Goal: Task Accomplishment & Management: Use online tool/utility

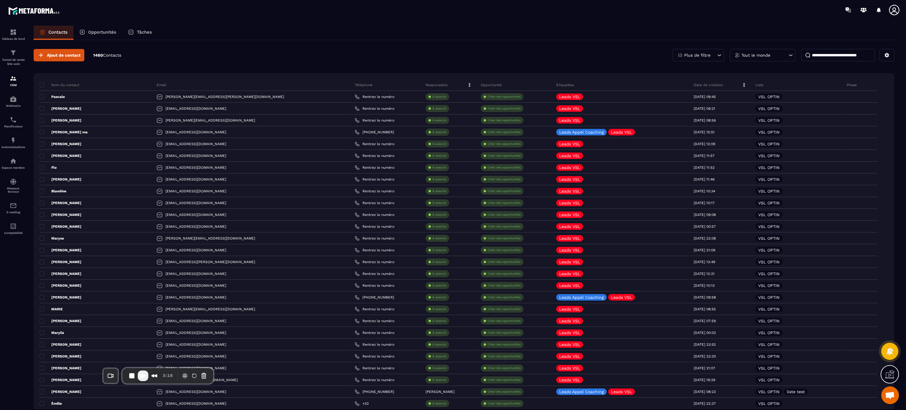
click at [269, 50] on div "Ajout de contact 1480 Contacts Plus de filtre Tout le monde" at bounding box center [464, 55] width 861 height 12
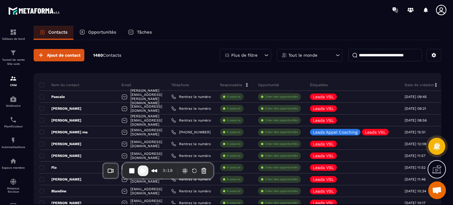
drag, startPoint x: 887, startPoint y: 3, endPoint x: 156, endPoint y: 65, distance: 734.1
click at [70, 54] on span "Ajout de contact" at bounding box center [64, 55] width 34 height 6
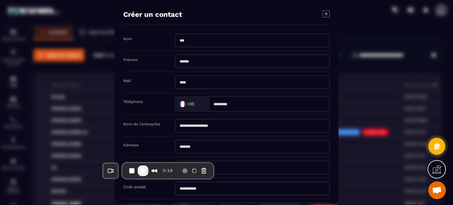
click at [196, 80] on input "Modal window" at bounding box center [252, 83] width 155 height 14
type input "**********"
click at [148, 90] on div "**********" at bounding box center [226, 82] width 206 height 21
click at [142, 88] on div "**********" at bounding box center [226, 82] width 206 height 21
click at [141, 88] on div "**********" at bounding box center [226, 82] width 206 height 21
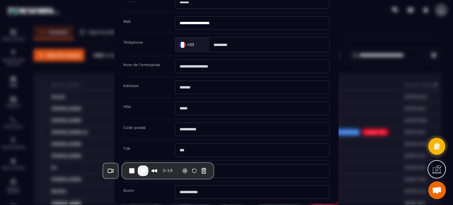
scroll to position [35, 0]
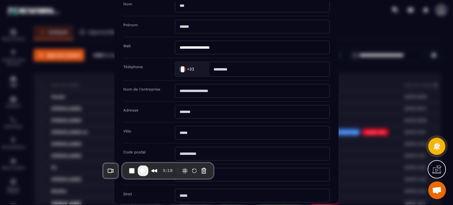
click at [191, 11] on input "Modal window" at bounding box center [252, 6] width 155 height 14
type input "*********"
click at [189, 25] on input "Modal window" at bounding box center [252, 27] width 155 height 14
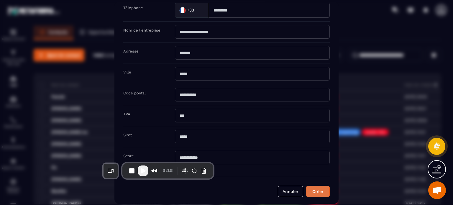
type input "*********"
click at [320, 192] on button "Créer" at bounding box center [318, 191] width 24 height 11
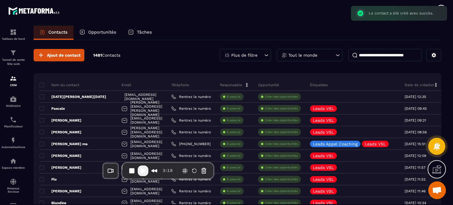
click at [142, 170] on span "Play Recording" at bounding box center [143, 170] width 7 height 7
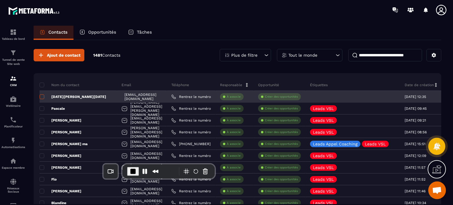
click at [42, 95] on span at bounding box center [42, 96] width 5 height 5
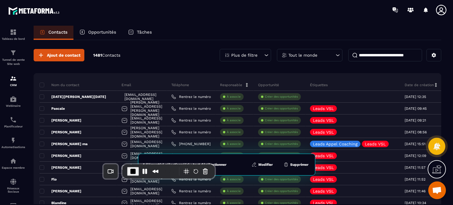
click at [265, 164] on button "Modifier" at bounding box center [262, 165] width 25 height 6
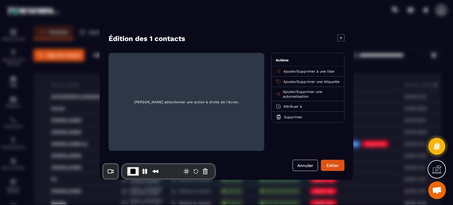
click at [292, 70] on span "Ajouter" at bounding box center [289, 71] width 12 height 4
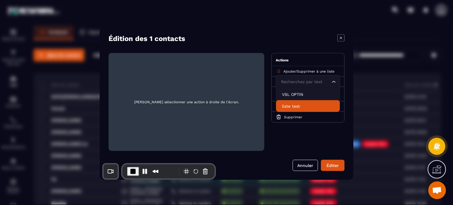
click at [293, 108] on p "liste test" at bounding box center [308, 106] width 52 height 6
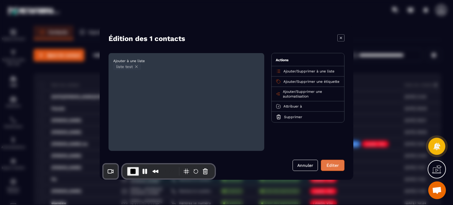
click at [331, 164] on button "Éditer" at bounding box center [333, 165] width 24 height 11
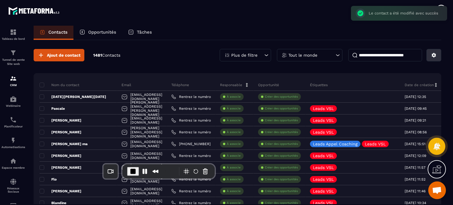
click at [433, 56] on icon at bounding box center [434, 55] width 4 height 4
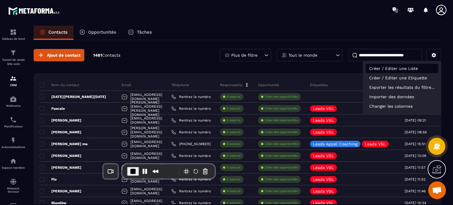
click at [390, 69] on p "Créer / Editer une Liste" at bounding box center [402, 68] width 73 height 9
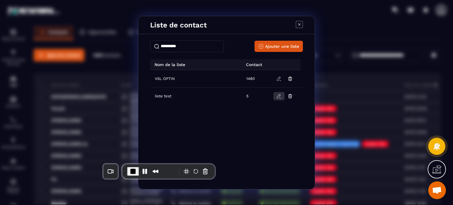
click at [277, 96] on icon "Modal window" at bounding box center [278, 95] width 5 height 5
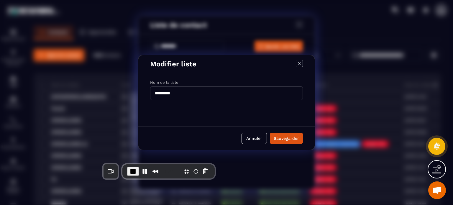
click at [300, 63] on icon "Modal window" at bounding box center [299, 63] width 2 height 2
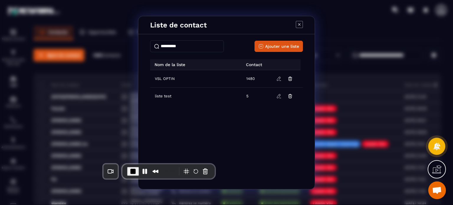
click at [301, 24] on icon "Modal window" at bounding box center [299, 24] width 7 height 7
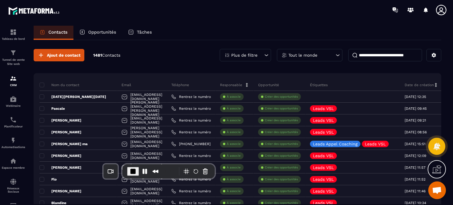
click at [260, 53] on div "Plus de filtre" at bounding box center [245, 55] width 51 height 12
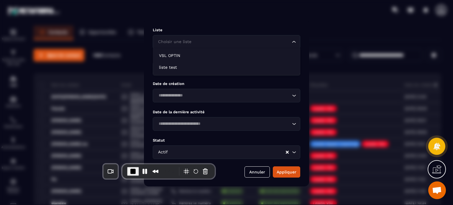
click at [225, 45] on input "Search for option" at bounding box center [224, 42] width 134 height 6
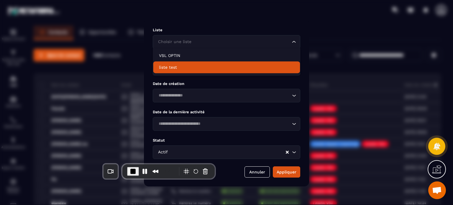
click at [186, 66] on p "liste test" at bounding box center [226, 67] width 135 height 6
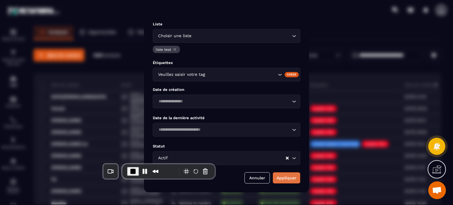
click at [287, 179] on button "Appliquer" at bounding box center [286, 177] width 27 height 11
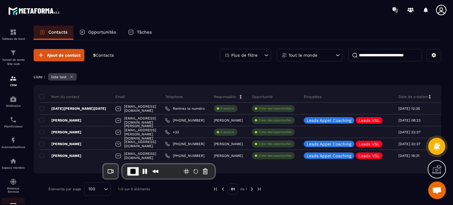
click at [9, 204] on link "E-mailing" at bounding box center [13, 208] width 24 height 21
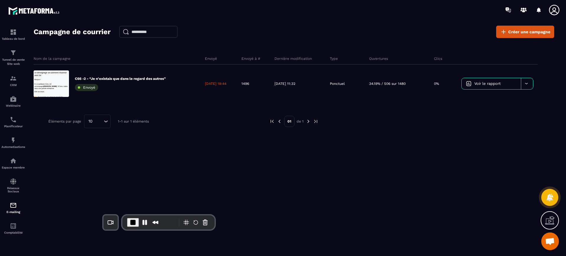
drag, startPoint x: 408, startPoint y: 4, endPoint x: 377, endPoint y: 131, distance: 129.8
click at [377, 131] on div "Nom de la campagne Envoyé Envoyé à # Dernière modification Type Ouvertures Clic…" at bounding box center [294, 106] width 521 height 118
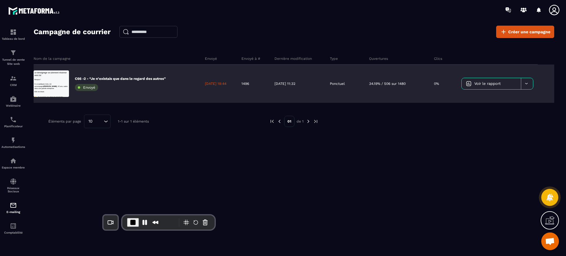
click at [530, 82] on div at bounding box center [527, 83] width 12 height 11
click at [507, 99] on span "Dupliquer le campagne" at bounding box center [489, 98] width 43 height 4
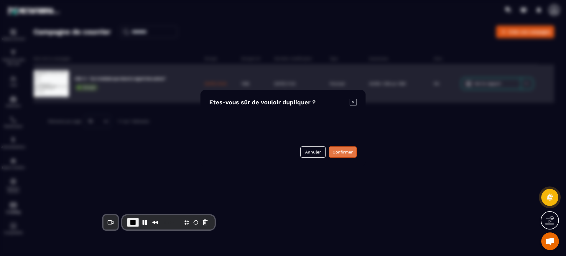
click at [347, 147] on button "Confirmer" at bounding box center [343, 152] width 28 height 11
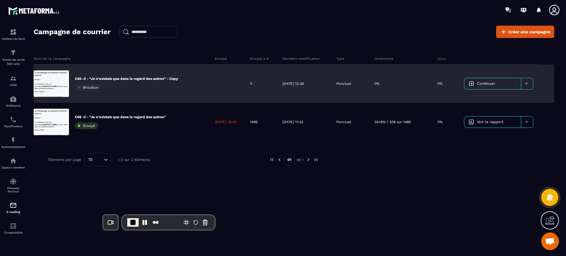
click at [147, 78] on p "C66 -2 - “Je n’existais que dans le regard des autres” - Copy" at bounding box center [126, 78] width 103 height 5
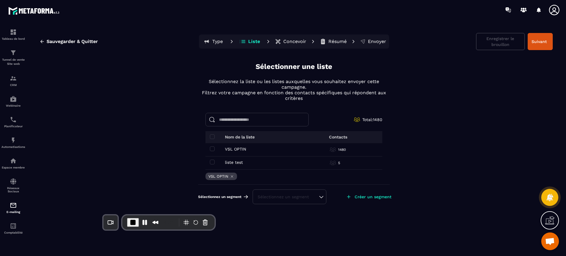
click at [213, 42] on p "Type" at bounding box center [217, 42] width 11 height 6
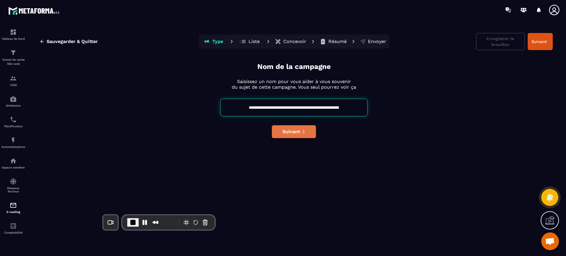
click at [283, 131] on span "Suivant" at bounding box center [292, 132] width 18 height 6
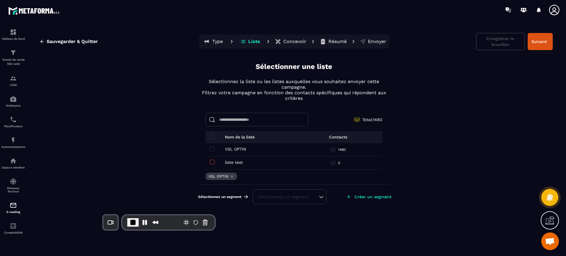
click at [213, 160] on span at bounding box center [212, 162] width 5 height 5
click at [213, 150] on span at bounding box center [212, 149] width 5 height 5
click at [533, 43] on button "Suivant" at bounding box center [540, 41] width 25 height 17
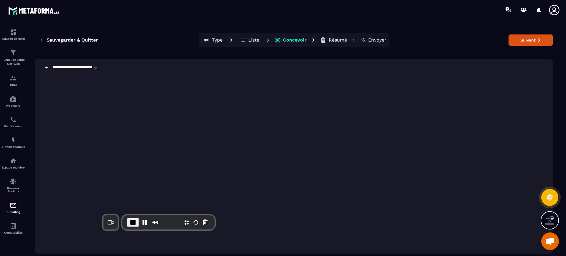
click at [440, 70] on div "**********" at bounding box center [294, 67] width 518 height 17
click at [538, 42] on icon at bounding box center [539, 40] width 4 height 4
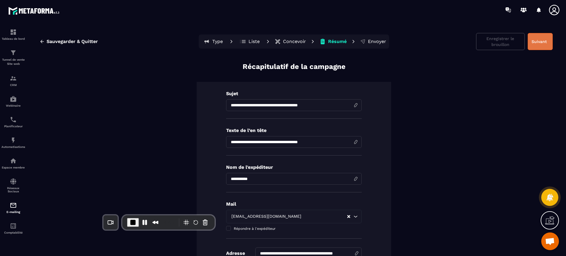
click at [534, 45] on button "Suivant" at bounding box center [540, 41] width 25 height 17
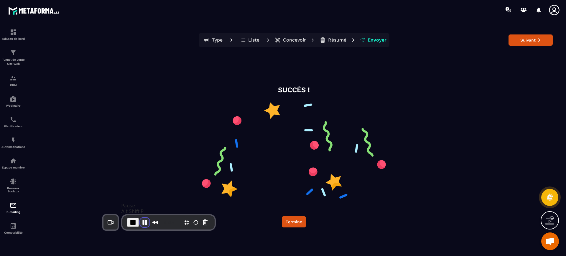
click at [140, 219] on button "Pause Recording" at bounding box center [144, 222] width 9 height 9
